Goal: Information Seeking & Learning: Learn about a topic

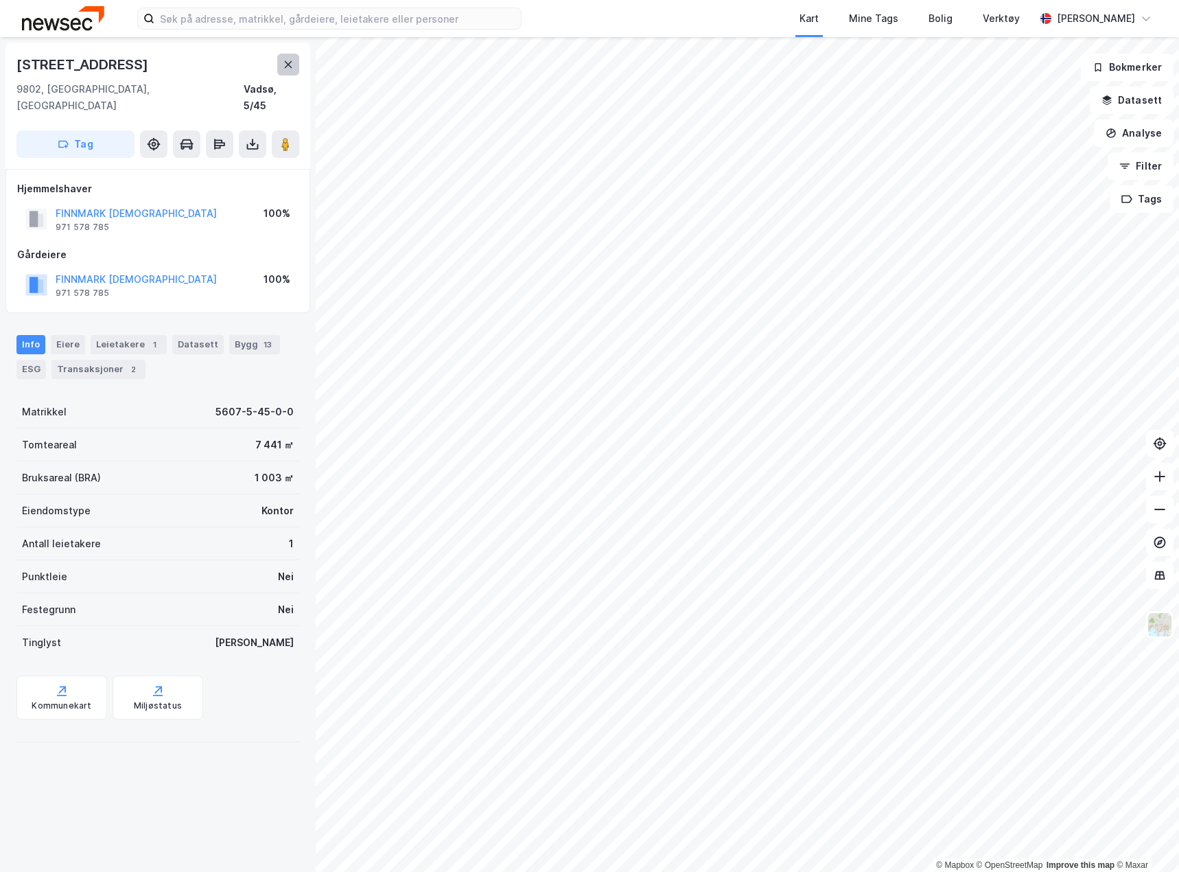
click at [279, 62] on button at bounding box center [288, 65] width 22 height 22
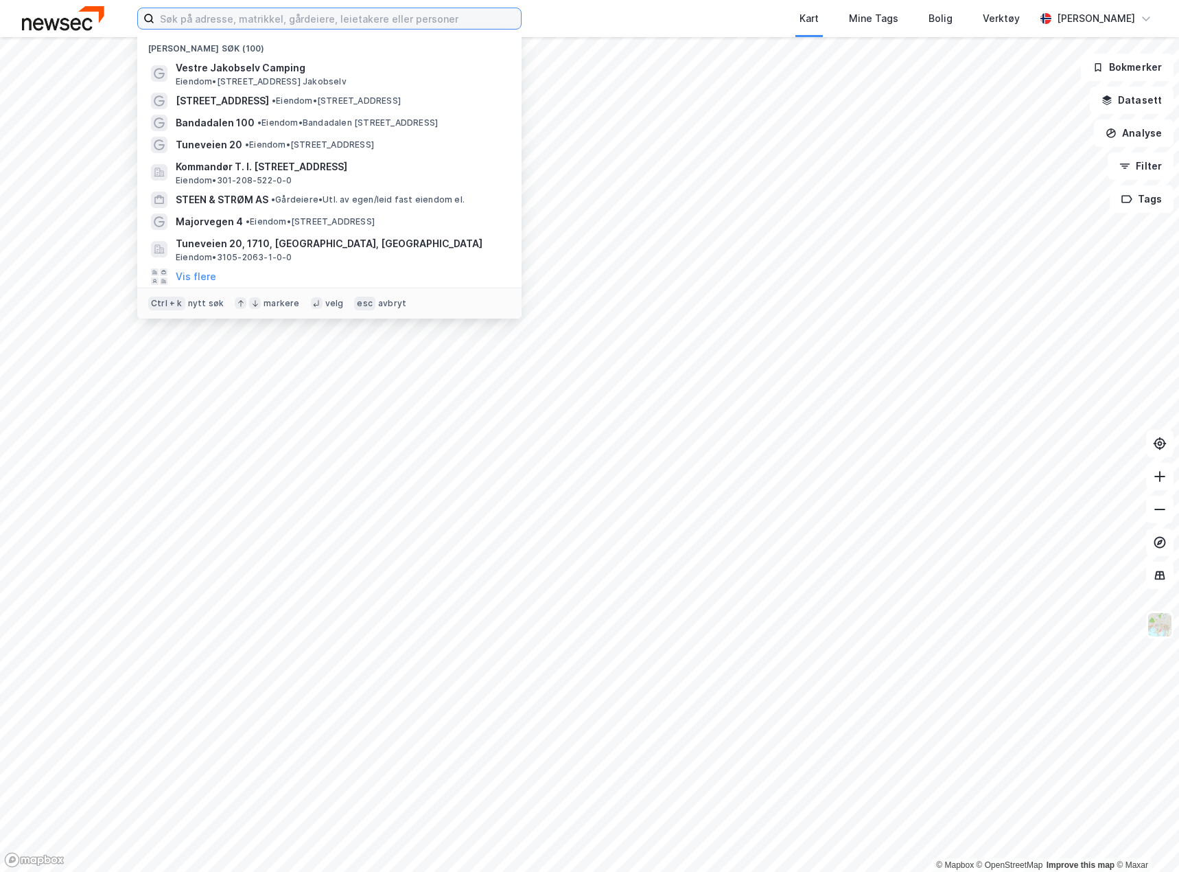
click at [289, 14] on input at bounding box center [337, 18] width 367 height 21
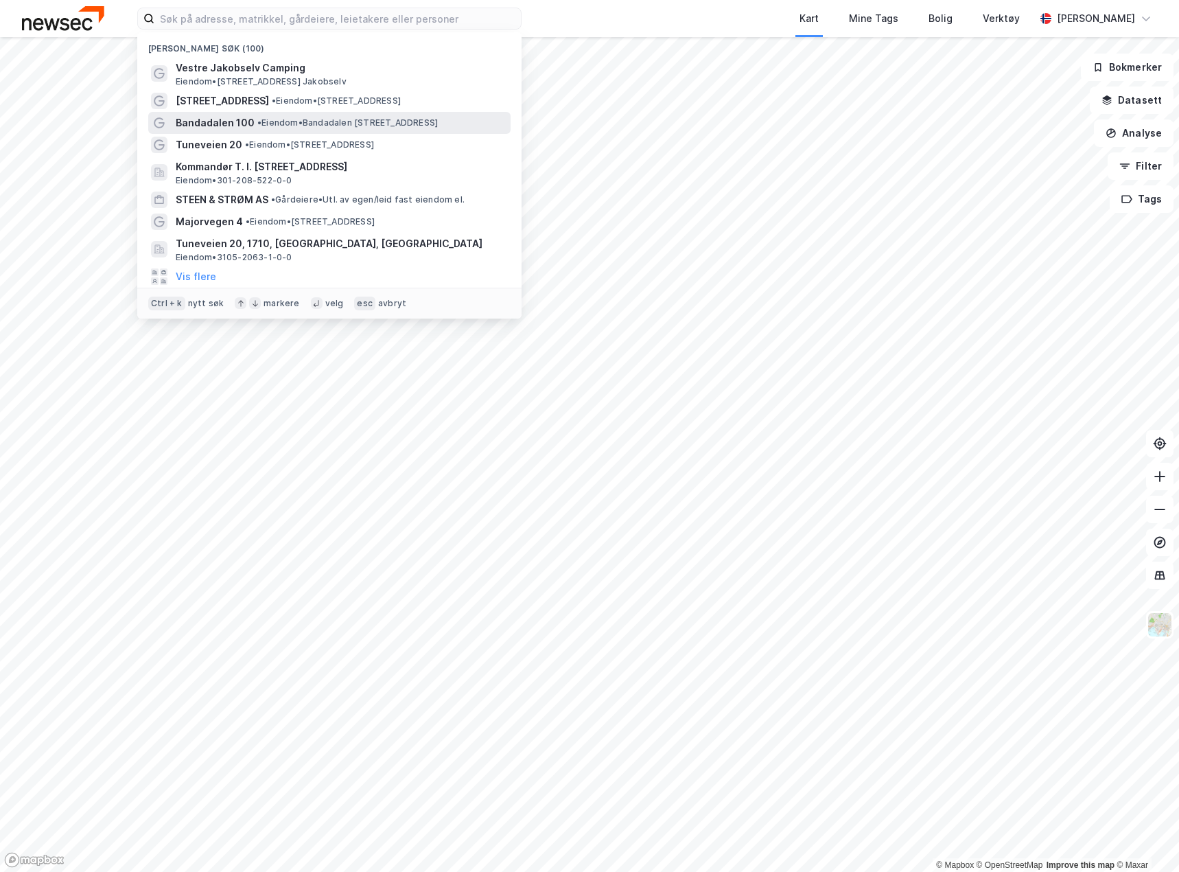
click at [239, 115] on span "Bandadalen 100" at bounding box center [215, 123] width 79 height 16
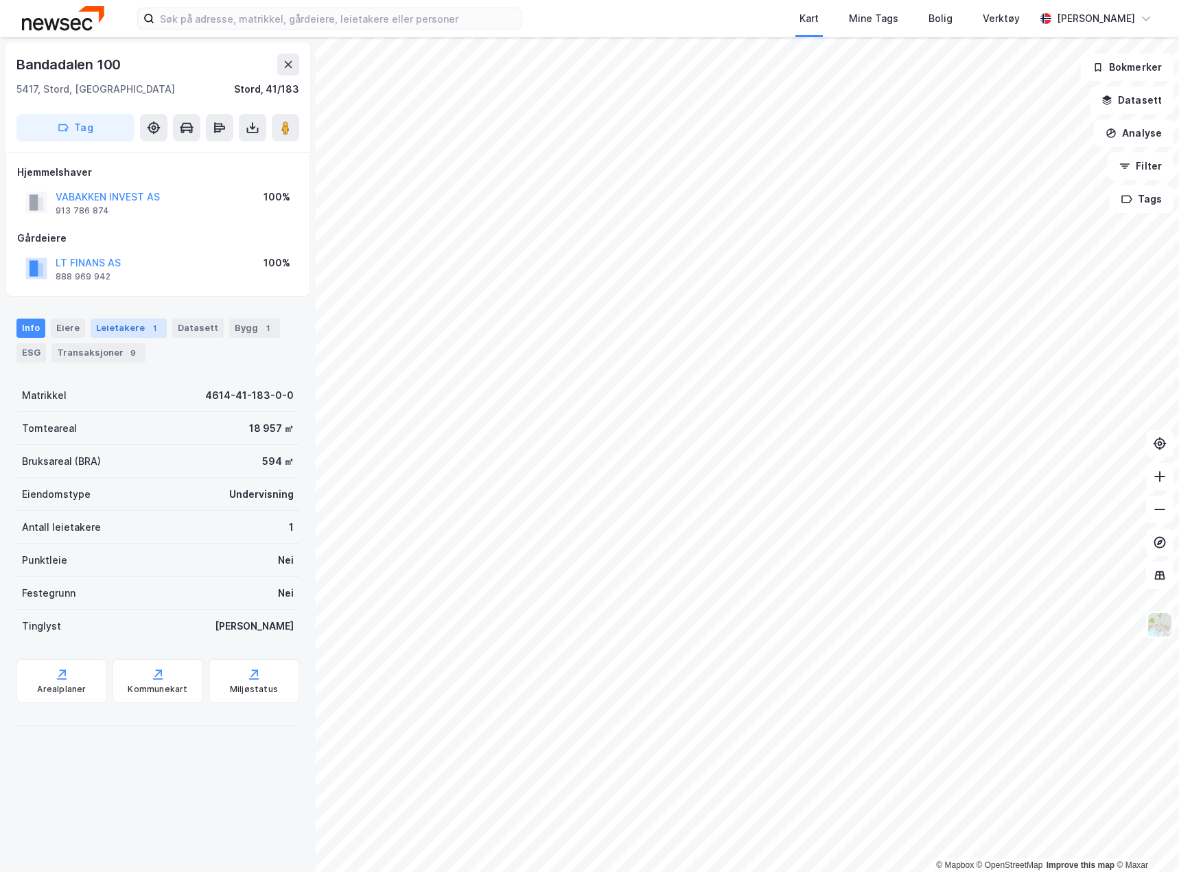
click at [126, 325] on div "Leietakere 1" at bounding box center [129, 328] width 76 height 19
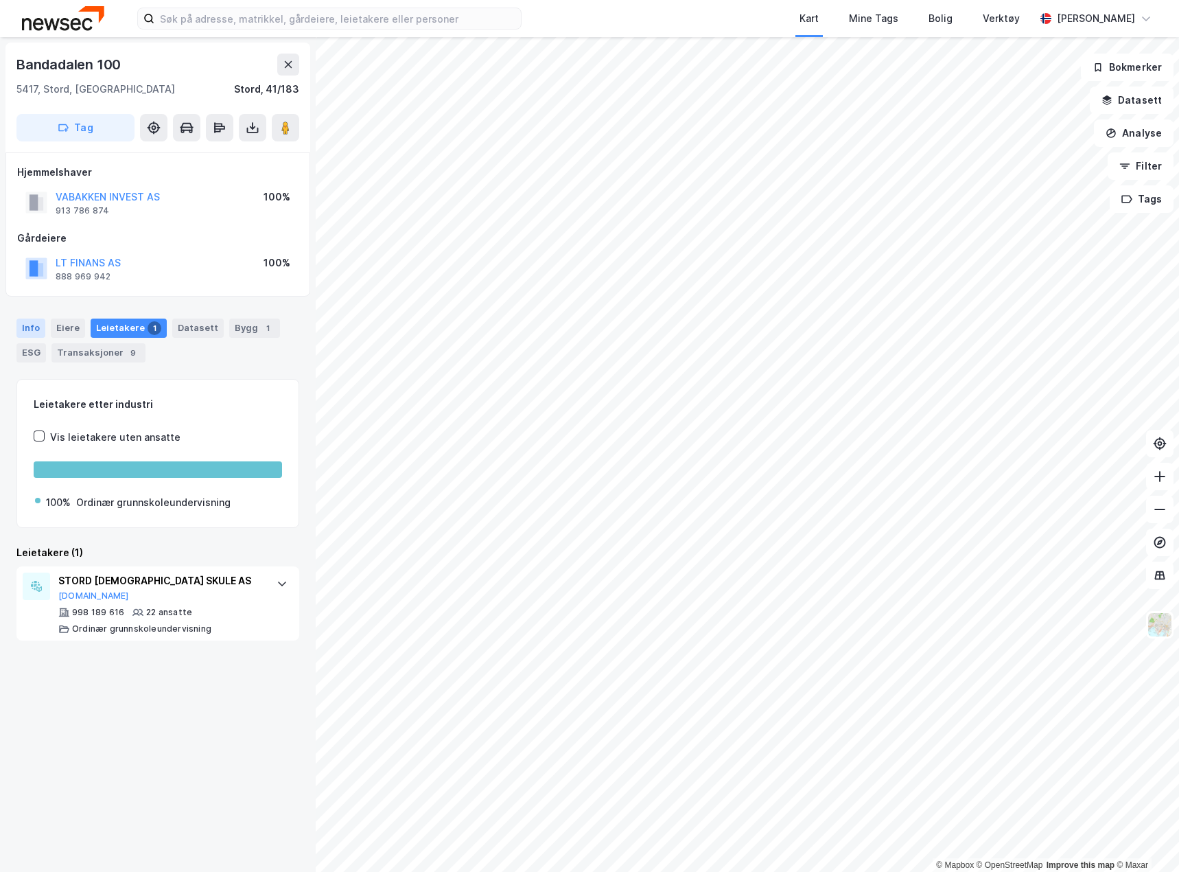
click at [24, 320] on div "Info" at bounding box center [30, 328] width 29 height 19
